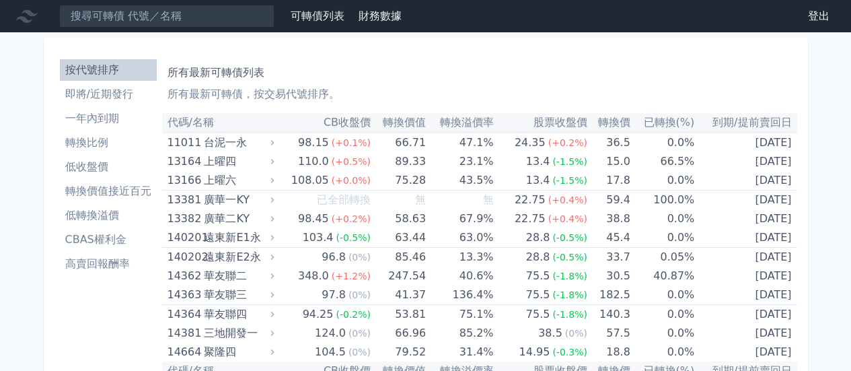
click at [111, 114] on li "一年內到期" at bounding box center [108, 118] width 97 height 16
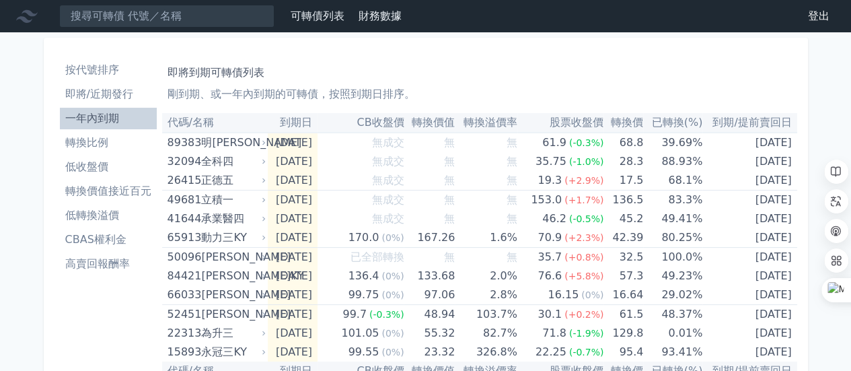
click at [96, 190] on li "轉換價值接近百元" at bounding box center [108, 191] width 97 height 16
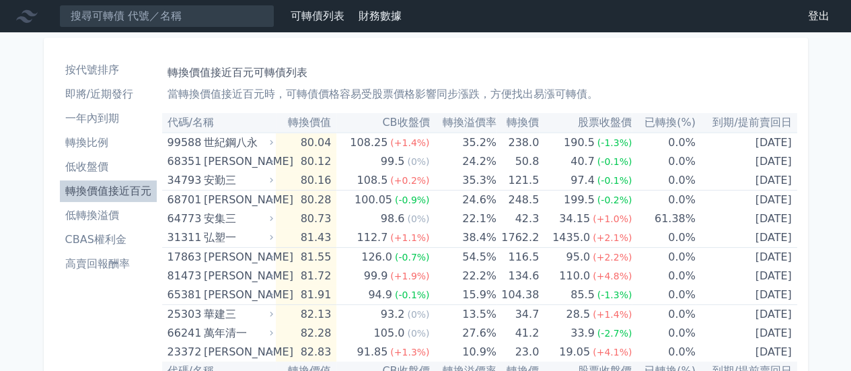
click at [99, 262] on li "高賣回報酬率" at bounding box center [108, 264] width 97 height 16
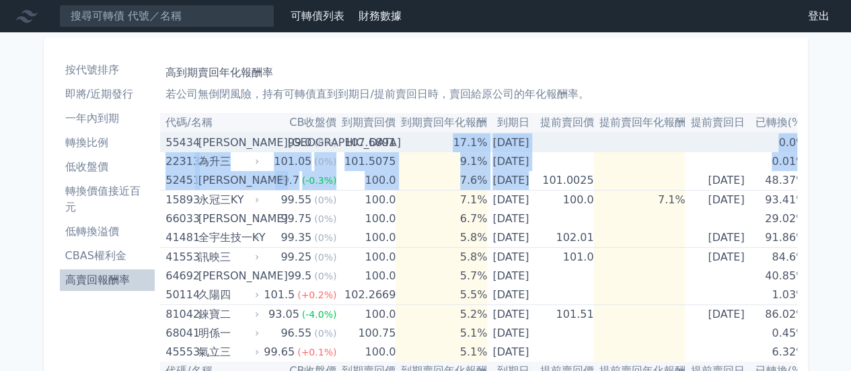
drag, startPoint x: 663, startPoint y: 137, endPoint x: 435, endPoint y: 142, distance: 227.4
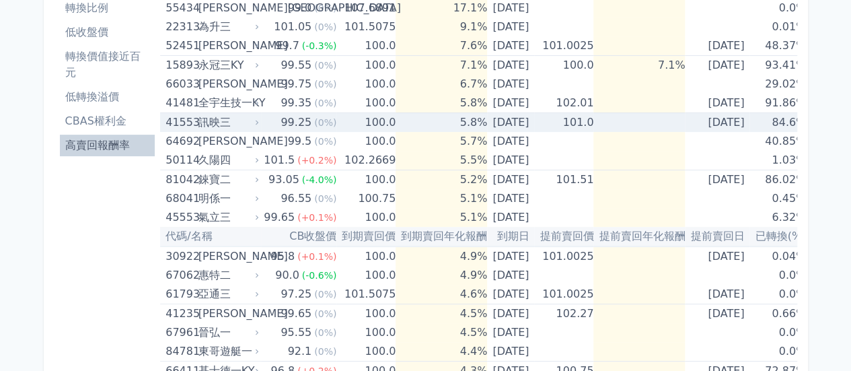
scroll to position [67, 0]
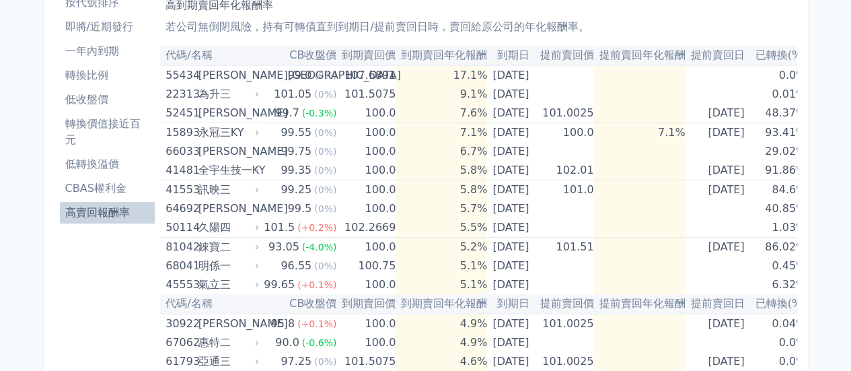
click at [721, 50] on th "提前賣回日" at bounding box center [717, 56] width 65 height 20
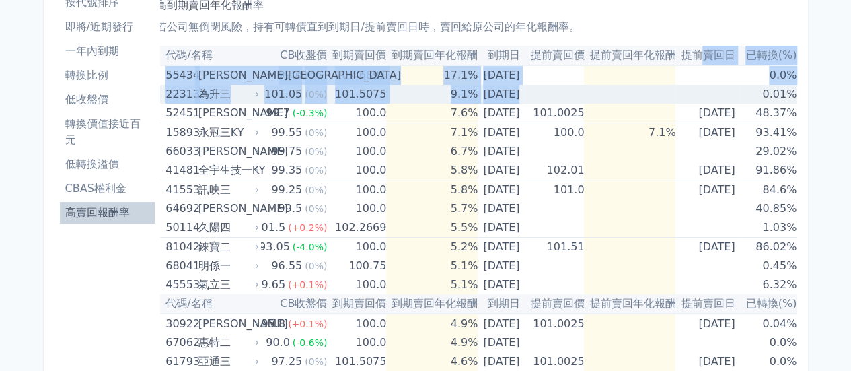
drag, startPoint x: 728, startPoint y: 51, endPoint x: 673, endPoint y: 88, distance: 65.9
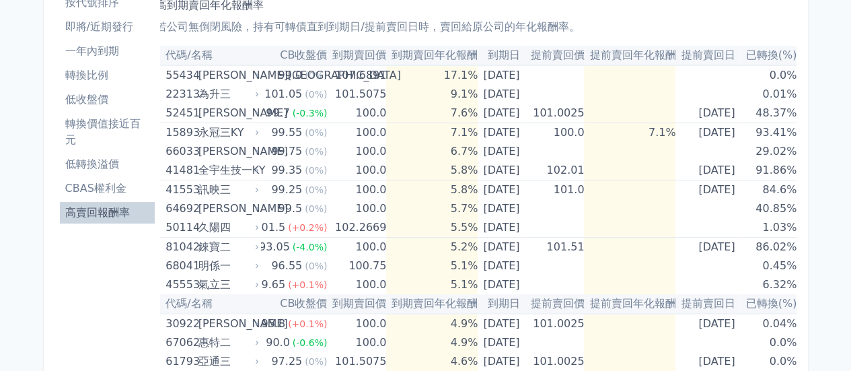
click at [687, 59] on th "提前賣回日" at bounding box center [707, 56] width 65 height 20
click at [689, 54] on th "提前賣回日" at bounding box center [707, 56] width 65 height 20
click at [691, 55] on th "提前賣回日" at bounding box center [707, 56] width 65 height 20
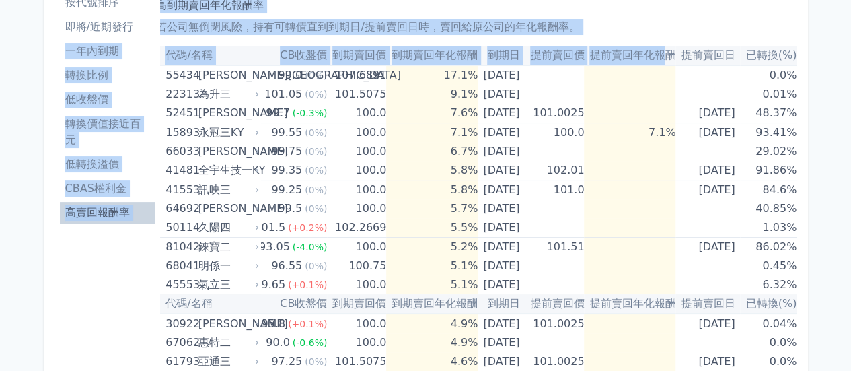
scroll to position [0, 0]
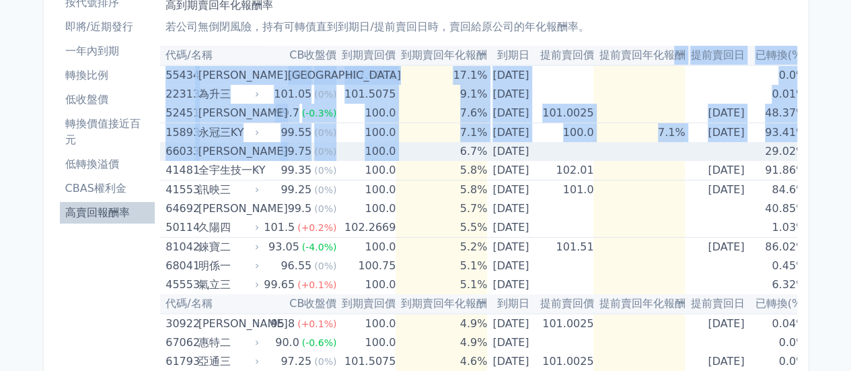
drag, startPoint x: 658, startPoint y: 54, endPoint x: 428, endPoint y: 147, distance: 247.8
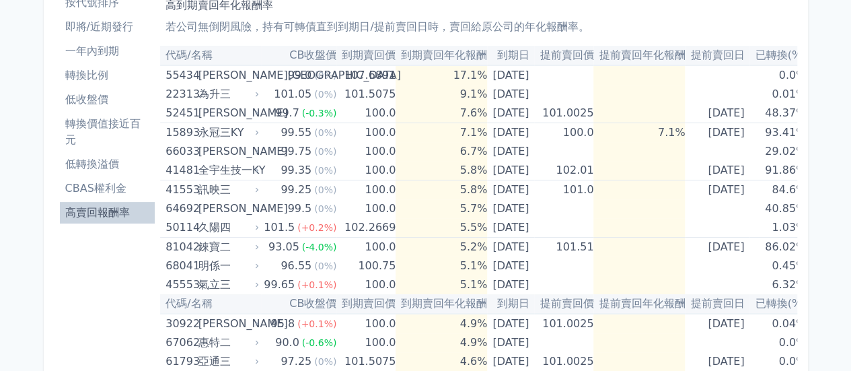
click at [457, 57] on th "到期賣回年化報酬" at bounding box center [441, 56] width 91 height 20
click at [451, 57] on th "到期賣回年化報酬" at bounding box center [441, 56] width 91 height 20
click at [445, 57] on th "到期賣回年化報酬" at bounding box center [441, 56] width 91 height 20
drag, startPoint x: 441, startPoint y: 56, endPoint x: 455, endPoint y: 51, distance: 14.9
click at [455, 51] on th "到期賣回年化報酬" at bounding box center [441, 56] width 91 height 20
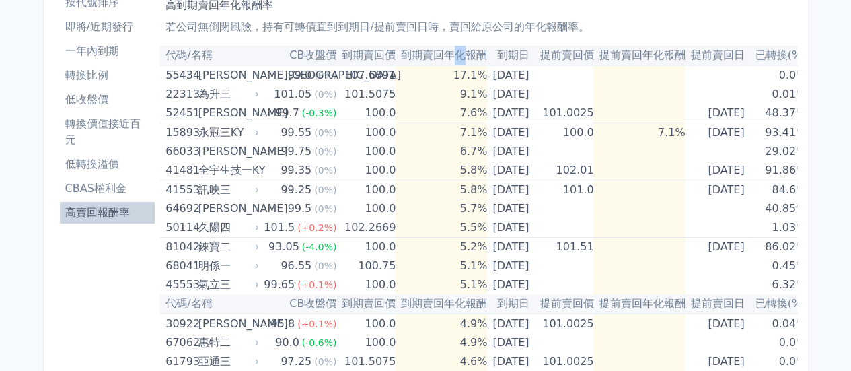
click at [455, 51] on th "到期賣回年化報酬" at bounding box center [441, 56] width 91 height 20
click at [446, 53] on th "到期賣回年化報酬" at bounding box center [441, 56] width 91 height 20
click at [438, 53] on th "到期賣回年化報酬" at bounding box center [441, 56] width 91 height 20
click at [437, 53] on th "到期賣回年化報酬" at bounding box center [441, 56] width 91 height 20
click at [439, 53] on th "到期賣回年化報酬" at bounding box center [441, 56] width 91 height 20
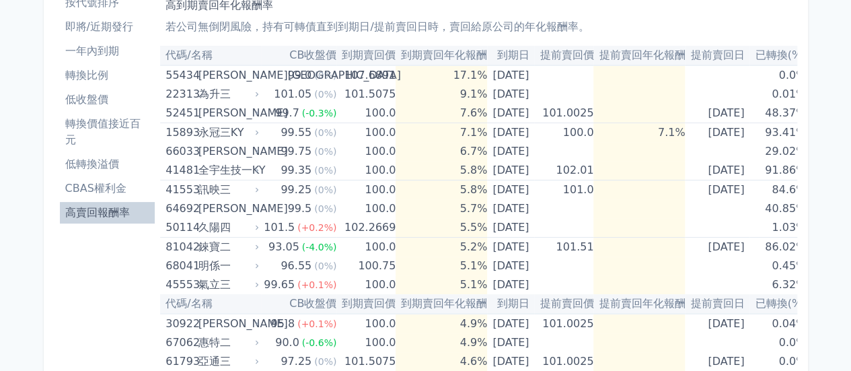
click at [437, 54] on th "到期賣回年化報酬" at bounding box center [441, 56] width 91 height 20
click at [440, 54] on th "到期賣回年化報酬" at bounding box center [441, 56] width 91 height 20
click at [436, 54] on th "到期賣回年化報酬" at bounding box center [441, 56] width 91 height 20
click at [432, 54] on th "到期賣回年化報酬" at bounding box center [441, 56] width 91 height 20
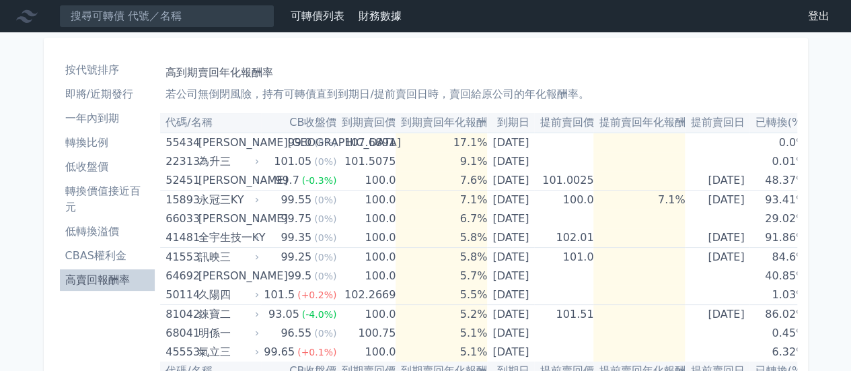
click at [737, 124] on th "提前賣回日" at bounding box center [717, 123] width 65 height 20
click at [721, 124] on th "提前賣回日" at bounding box center [717, 123] width 65 height 20
click at [340, 120] on th "到期賣回價" at bounding box center [365, 123] width 59 height 20
click at [396, 120] on th "到期賣回年化報酬" at bounding box center [441, 123] width 91 height 20
click at [407, 121] on th "到期賣回年化報酬" at bounding box center [441, 123] width 91 height 20
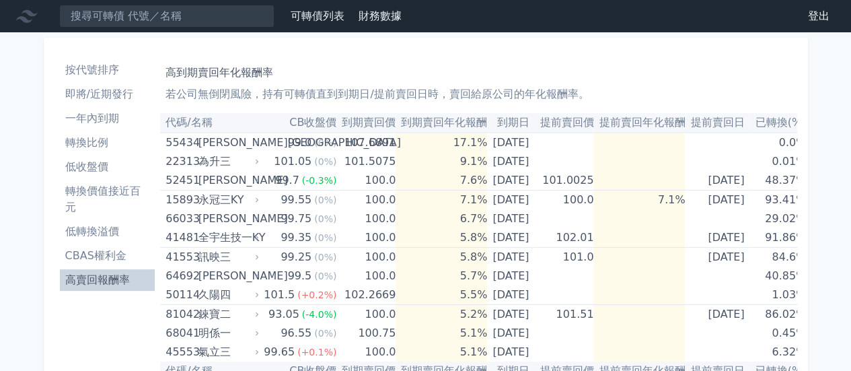
click at [303, 126] on th "CB收盤價" at bounding box center [298, 123] width 75 height 20
click at [296, 126] on th "CB收盤價" at bounding box center [298, 123] width 75 height 20
click at [293, 126] on th "CB收盤價" at bounding box center [298, 123] width 75 height 20
click at [295, 125] on th "CB收盤價" at bounding box center [298, 123] width 75 height 20
click at [293, 125] on th "CB收盤價" at bounding box center [298, 123] width 75 height 20
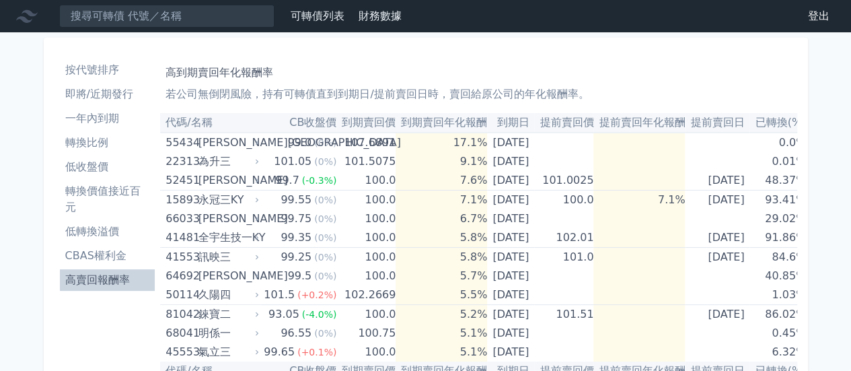
click at [289, 124] on th "CB收盤價" at bounding box center [298, 123] width 75 height 20
drag, startPoint x: 283, startPoint y: 124, endPoint x: 375, endPoint y: 119, distance: 92.3
click at [375, 119] on tr "代碼/名稱 CB收盤價 到期賣回價 到期賣回年化報酬 到期日 提前賣回價 提前賣回年化報酬 提前賣回日 已轉換(%)" at bounding box center [483, 123] width 646 height 20
click at [374, 119] on th "到期賣回價" at bounding box center [365, 123] width 59 height 20
click at [365, 123] on th "到期賣回價" at bounding box center [365, 123] width 59 height 20
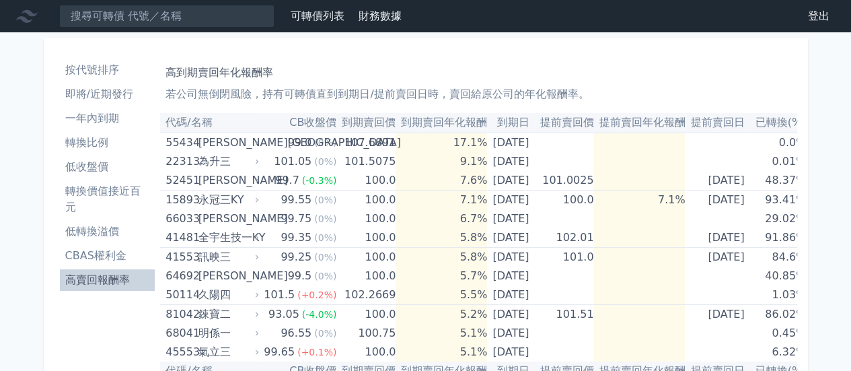
click at [365, 123] on th "到期賣回價" at bounding box center [365, 123] width 59 height 20
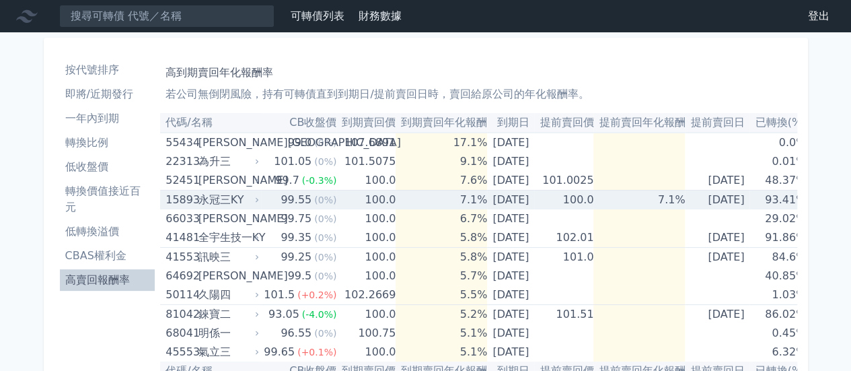
click at [681, 194] on td "7.1%" at bounding box center [638, 200] width 91 height 20
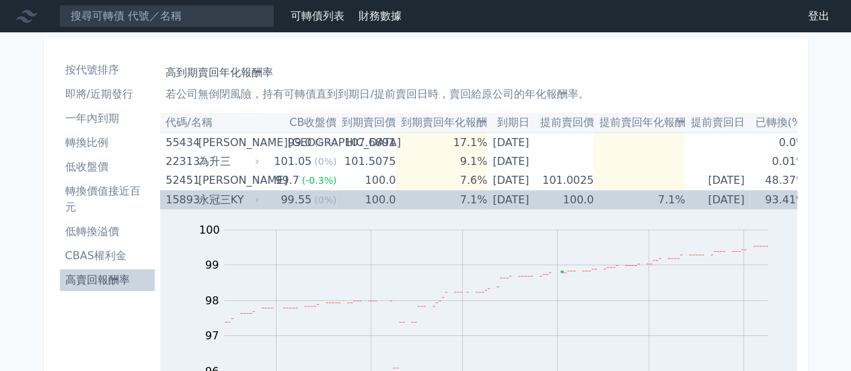
click at [673, 193] on td "7.1%" at bounding box center [638, 200] width 91 height 20
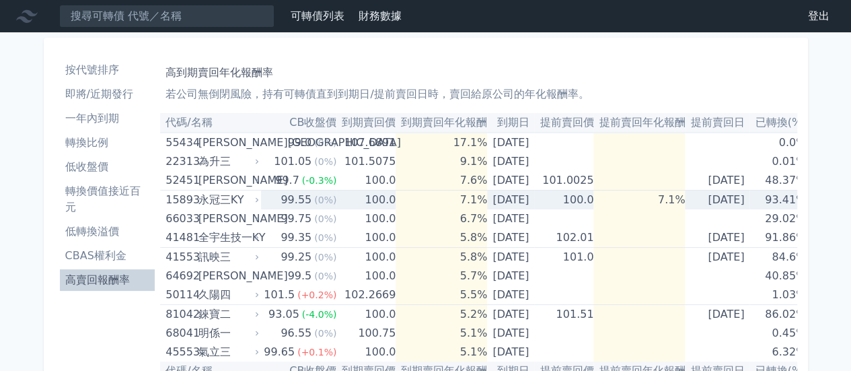
click at [673, 193] on td "7.1%" at bounding box center [638, 200] width 91 height 20
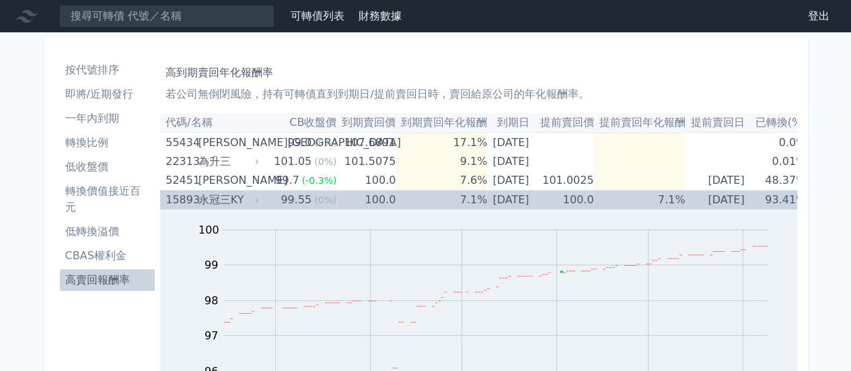
click at [673, 197] on td "7.1%" at bounding box center [638, 200] width 91 height 20
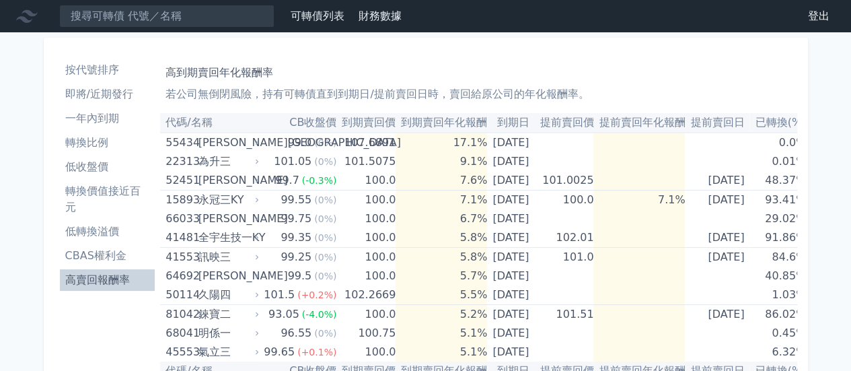
click at [668, 127] on th "提前賣回年化報酬" at bounding box center [638, 123] width 91 height 20
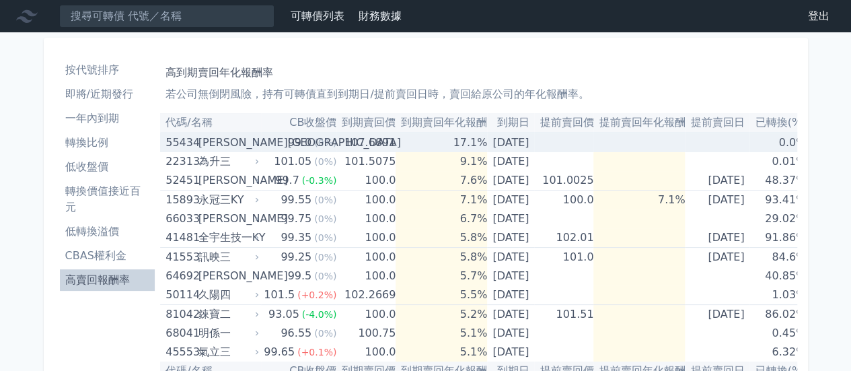
click at [668, 137] on td at bounding box center [638, 143] width 91 height 20
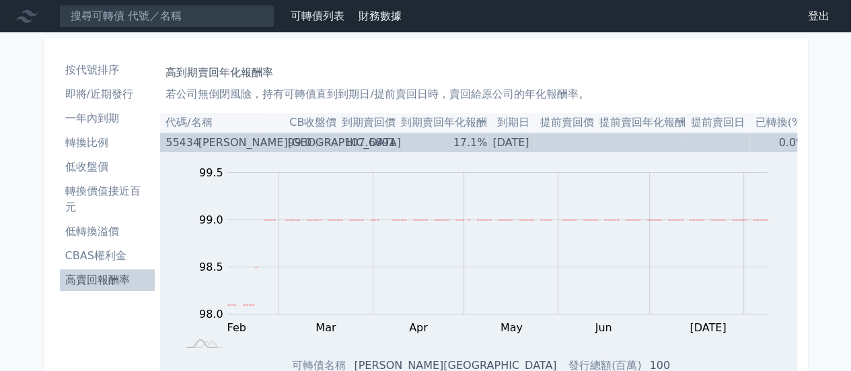
click at [668, 137] on td at bounding box center [638, 143] width 91 height 20
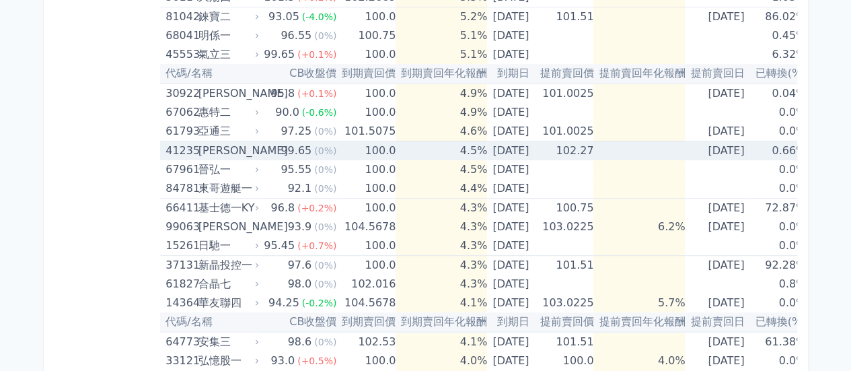
scroll to position [404, 0]
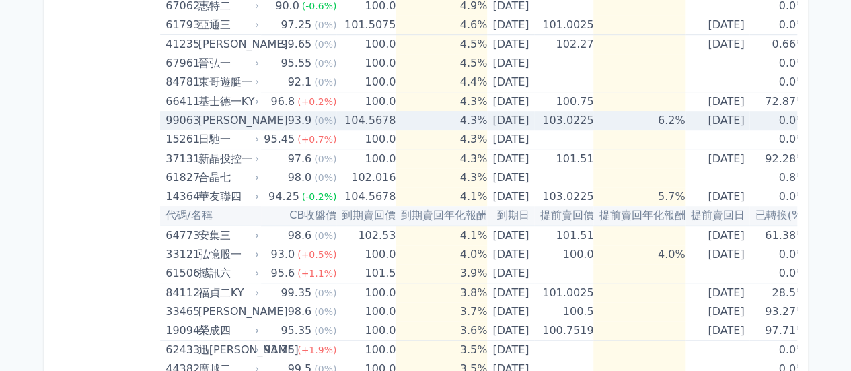
click at [665, 120] on td "6.2%" at bounding box center [638, 120] width 91 height 19
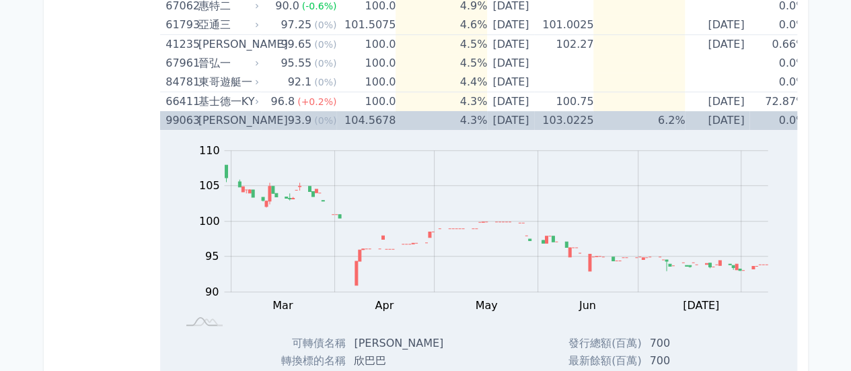
click at [680, 124] on td "6.2%" at bounding box center [638, 120] width 91 height 19
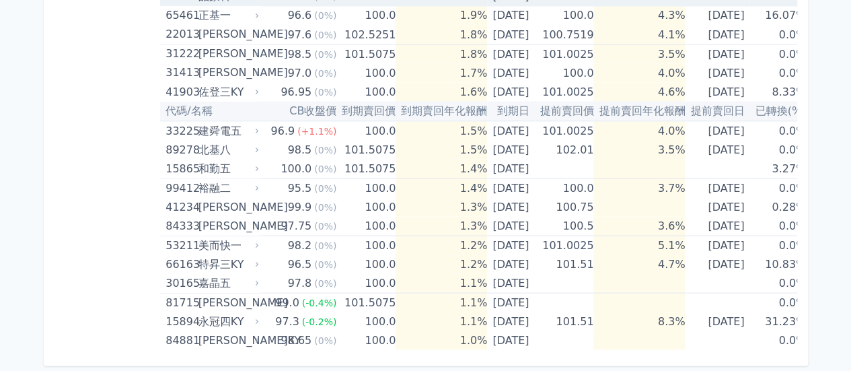
scroll to position [1259, 0]
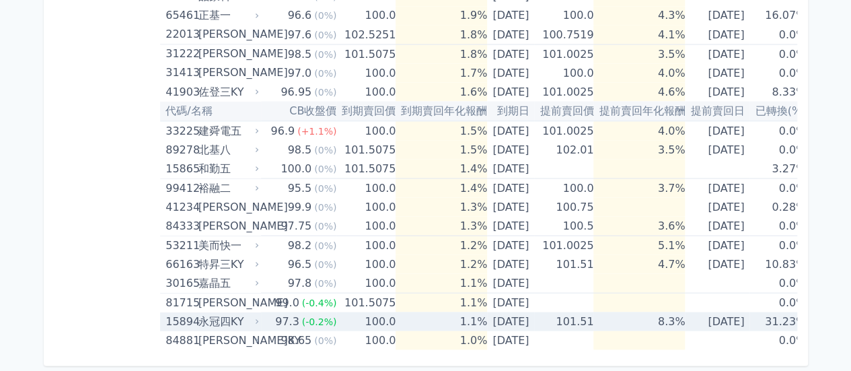
click at [589, 313] on td "101.51" at bounding box center [563, 320] width 59 height 19
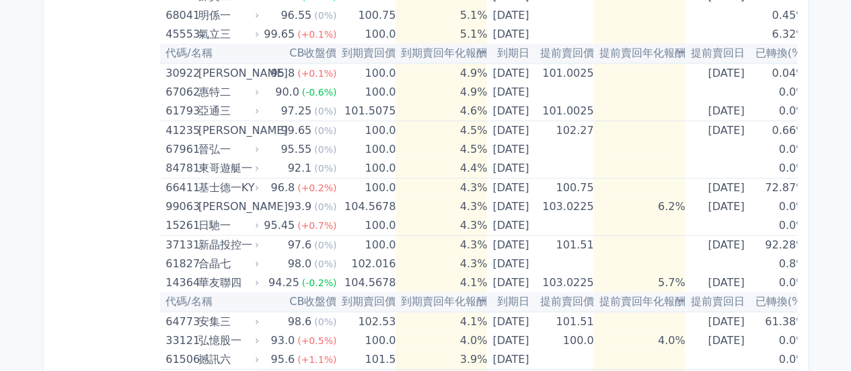
scroll to position [0, 0]
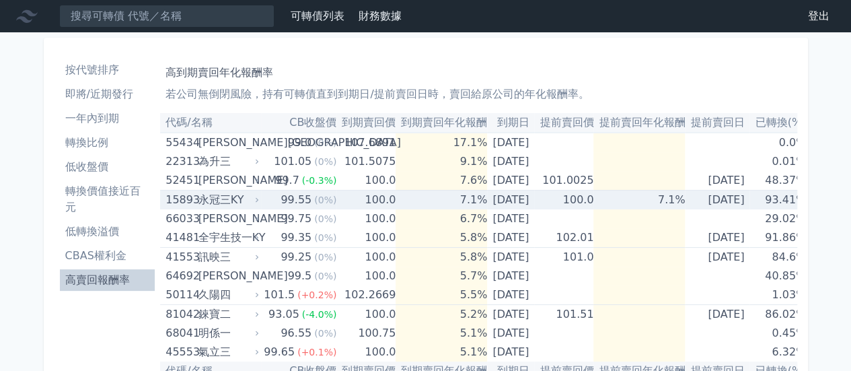
click at [657, 202] on td "7.1%" at bounding box center [638, 200] width 91 height 20
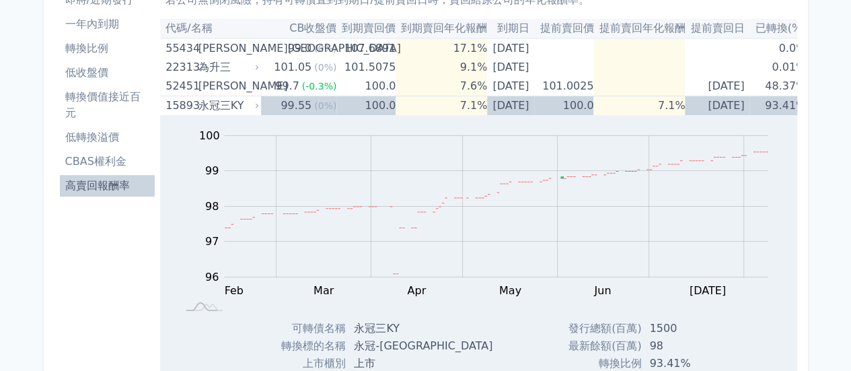
scroll to position [67, 0]
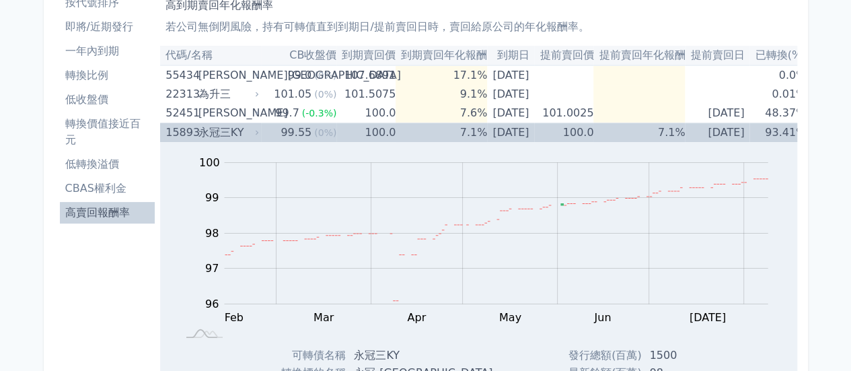
click at [665, 154] on rect at bounding box center [480, 247] width 596 height 188
click at [717, 136] on td "[DATE]" at bounding box center [717, 133] width 65 height 20
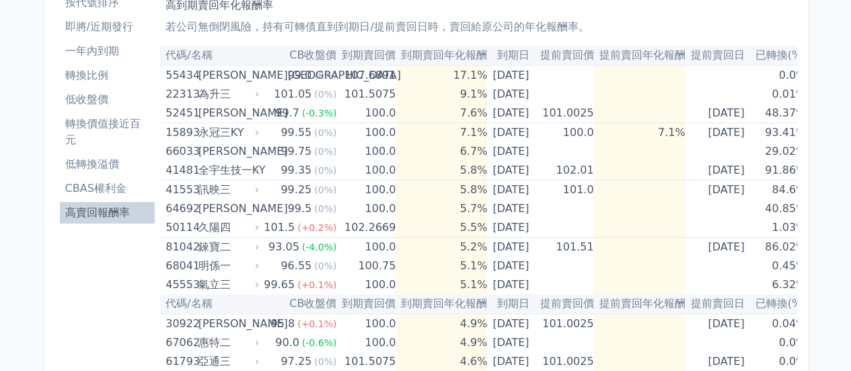
click at [513, 56] on th "到期日" at bounding box center [510, 56] width 47 height 20
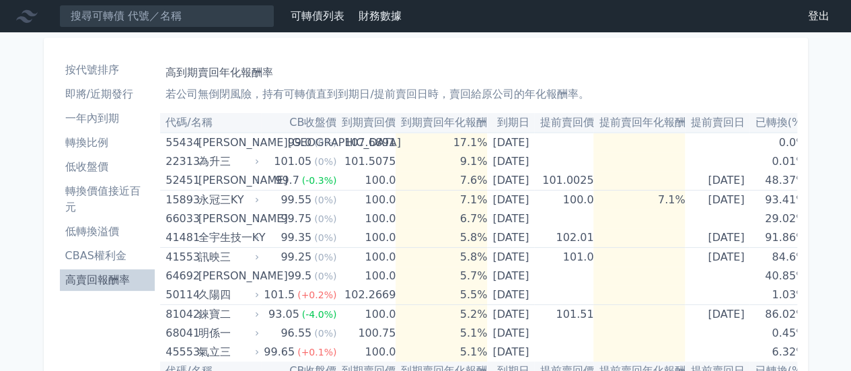
click at [104, 66] on li "按代號排序" at bounding box center [108, 70] width 96 height 16
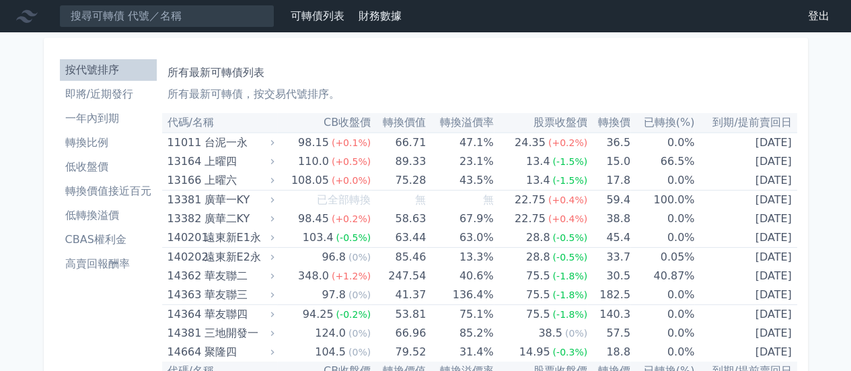
click at [394, 124] on th "轉換價值" at bounding box center [398, 123] width 55 height 20
click at [392, 124] on th "轉換價值" at bounding box center [398, 123] width 55 height 20
click at [386, 124] on th "轉換價值" at bounding box center [398, 123] width 55 height 20
click at [428, 124] on th "轉換溢價率" at bounding box center [459, 123] width 67 height 20
click at [334, 21] on link "可轉債列表" at bounding box center [318, 15] width 54 height 13
